Goal: Find specific page/section: Find specific page/section

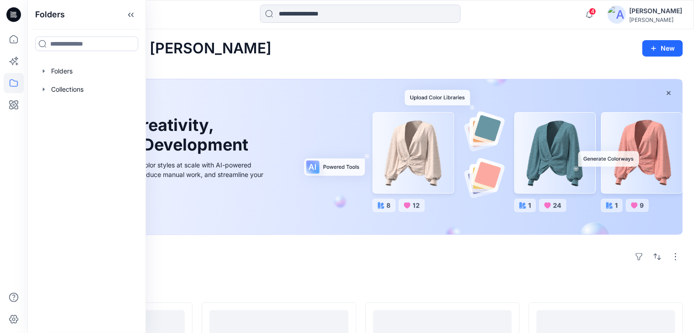
click at [67, 73] on div at bounding box center [87, 71] width 104 height 18
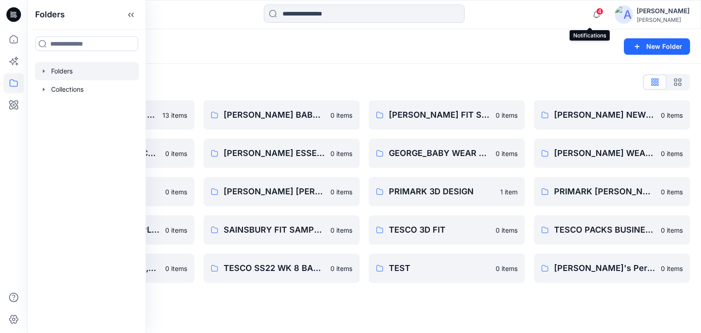
click at [596, 13] on span "4" at bounding box center [599, 11] width 7 height 7
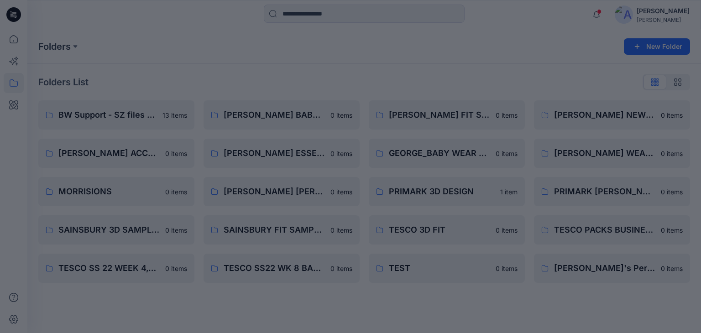
click at [523, 8] on div at bounding box center [350, 166] width 701 height 333
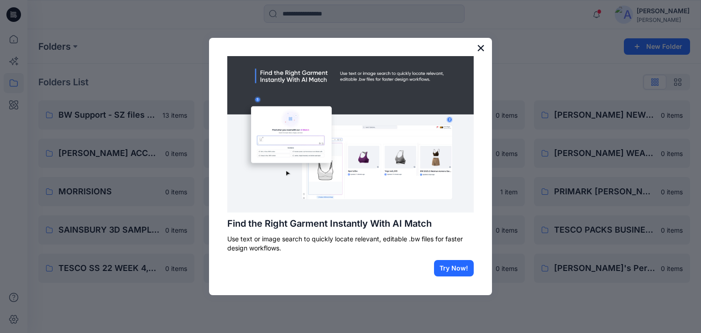
click at [478, 47] on button "×" at bounding box center [480, 48] width 9 height 15
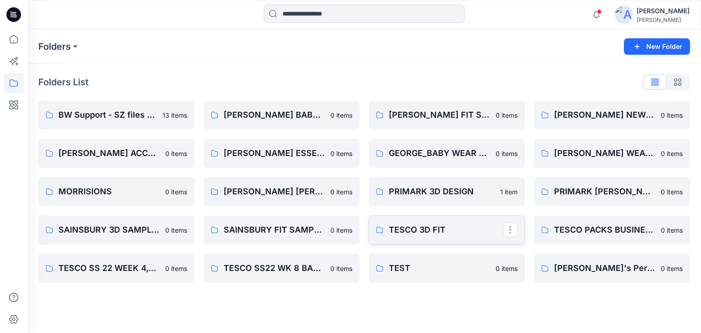
click at [451, 224] on p "TESCO 3D FIT" at bounding box center [446, 230] width 114 height 13
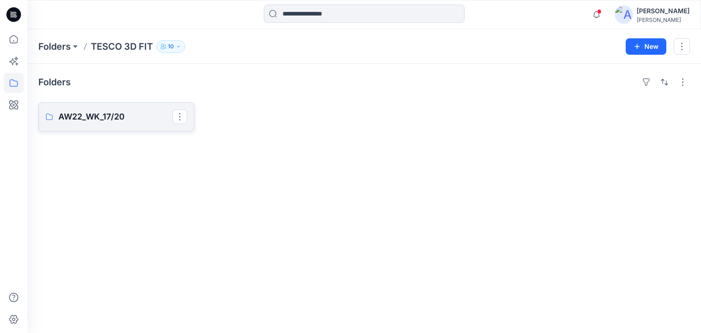
click at [108, 114] on p "AW22_WK_17/20" at bounding box center [115, 116] width 114 height 13
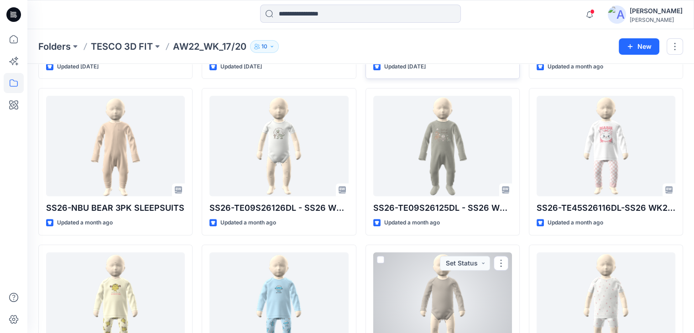
scroll to position [181, 0]
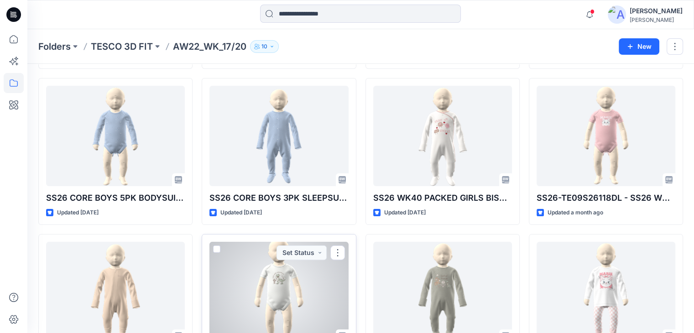
click at [270, 271] on div at bounding box center [278, 292] width 139 height 100
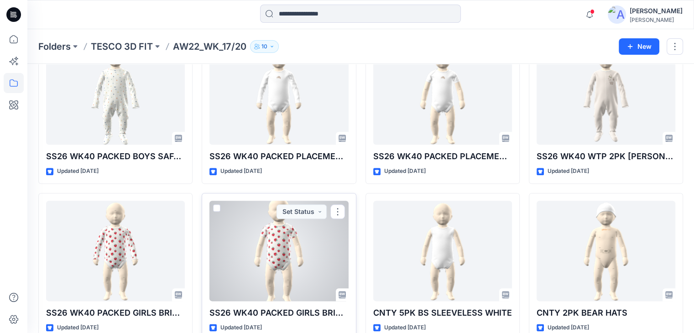
scroll to position [947, 0]
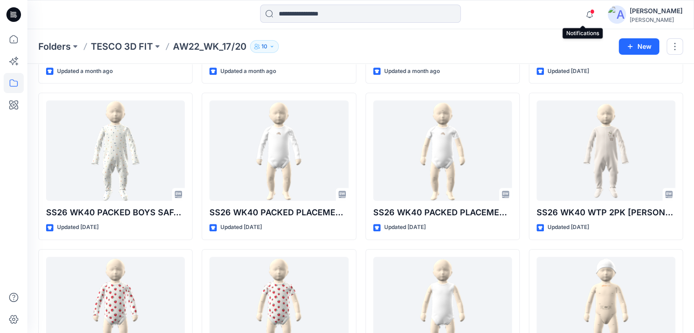
click at [590, 14] on span at bounding box center [592, 11] width 5 height 5
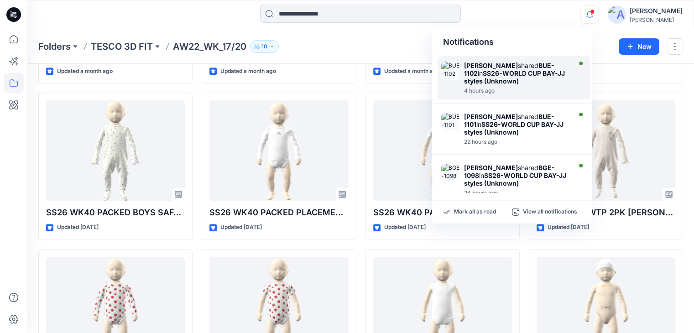
scroll to position [46, 0]
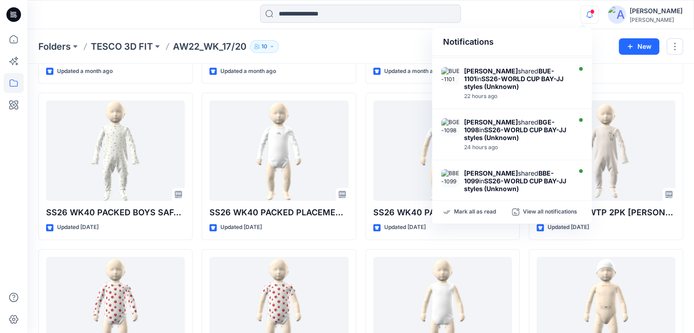
click at [581, 13] on icon "button" at bounding box center [589, 14] width 17 height 18
